Goal: Task Accomplishment & Management: Complete application form

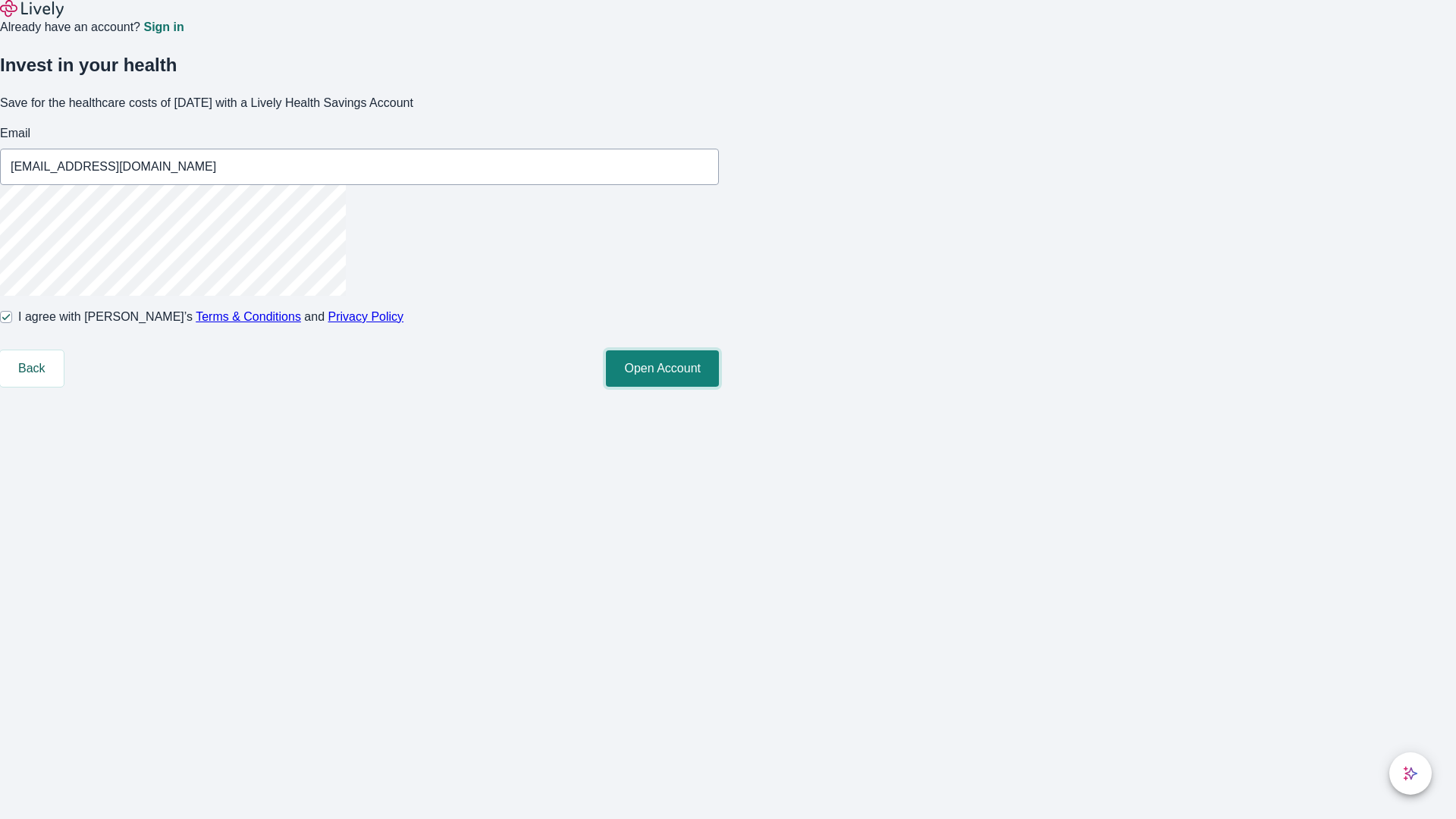
click at [719, 387] on button "Open Account" at bounding box center [662, 367] width 113 height 36
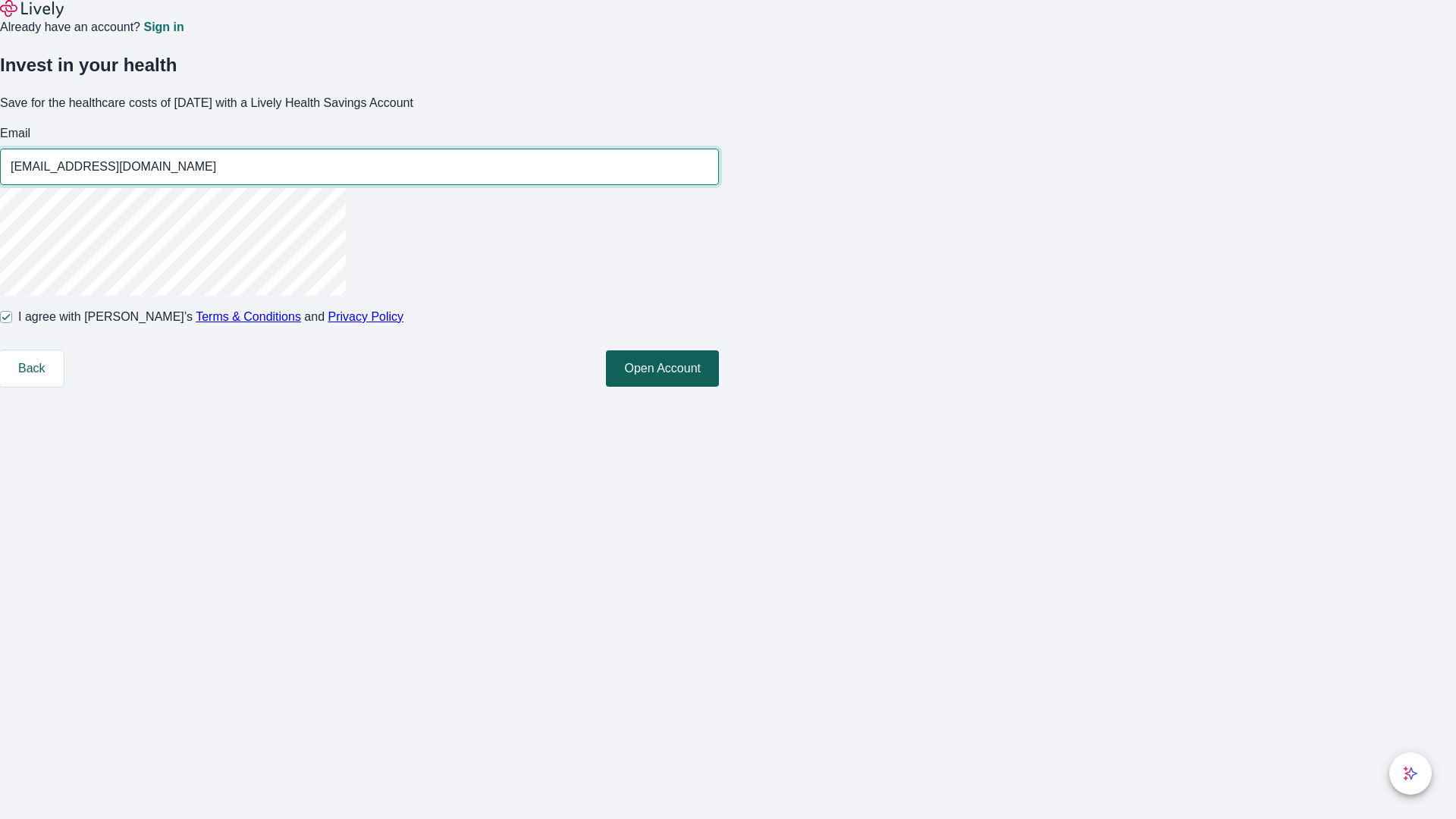
type input "[EMAIL_ADDRESS][DOMAIN_NAME]"
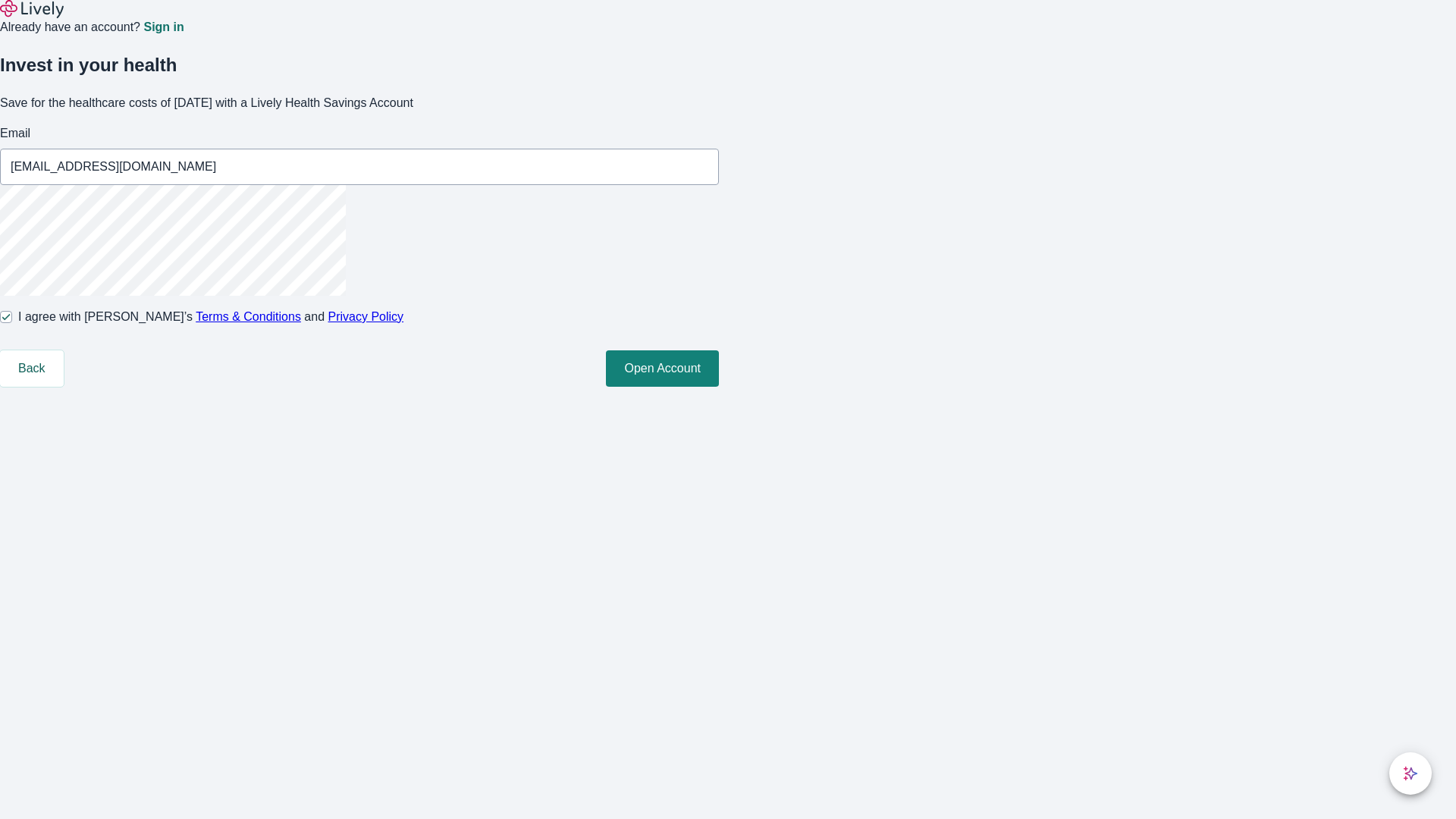
click at [12, 323] on input "I agree with Lively’s Terms & Conditions and Privacy Policy" at bounding box center [6, 317] width 12 height 12
checkbox input "false"
type input "[EMAIL_ADDRESS][DOMAIN_NAME]"
click at [12, 323] on input "I agree with Lively’s Terms & Conditions and Privacy Policy" at bounding box center [6, 317] width 12 height 12
checkbox input "true"
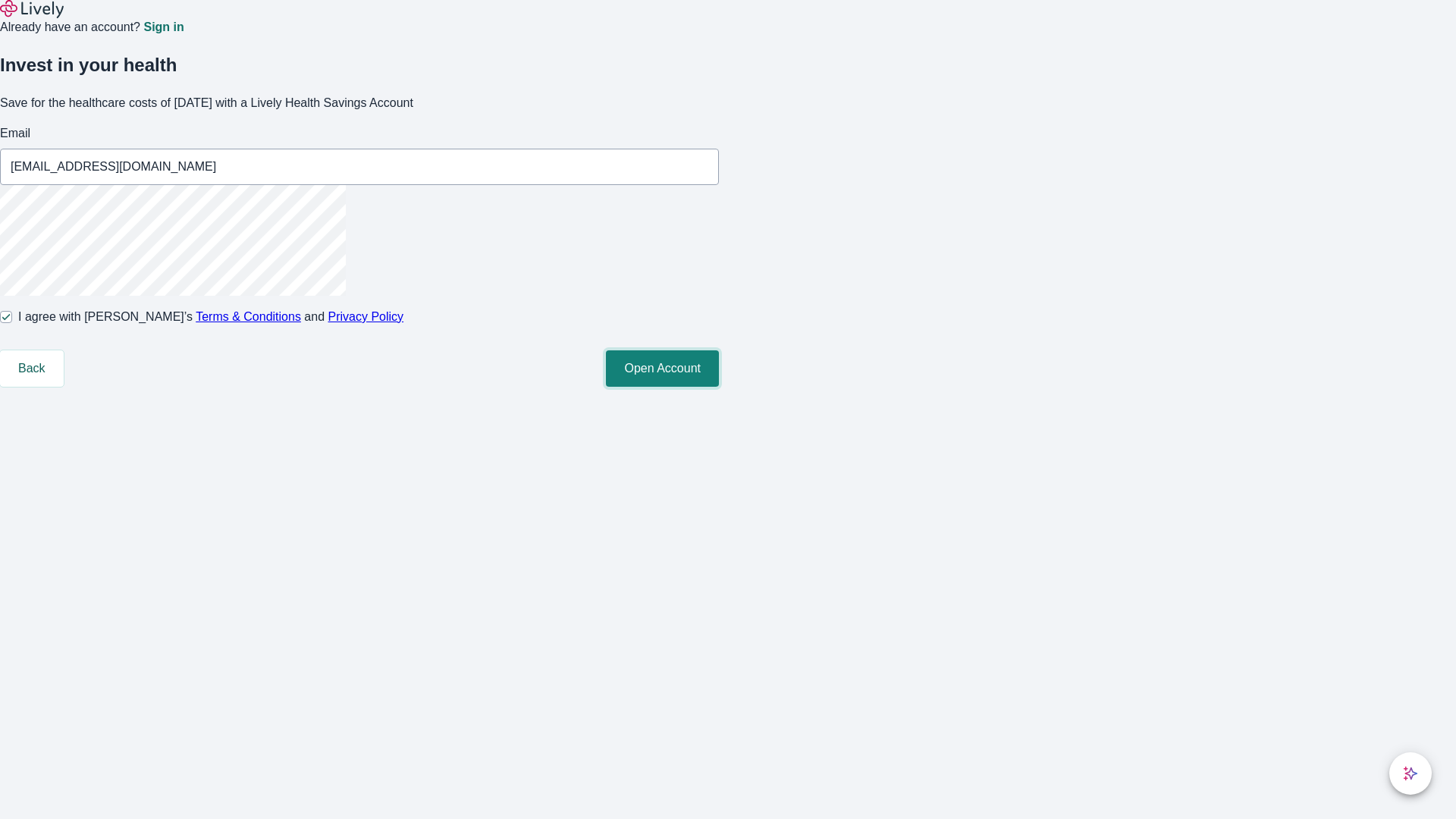
click at [719, 387] on button "Open Account" at bounding box center [662, 367] width 113 height 36
